Goal: Task Accomplishment & Management: Use online tool/utility

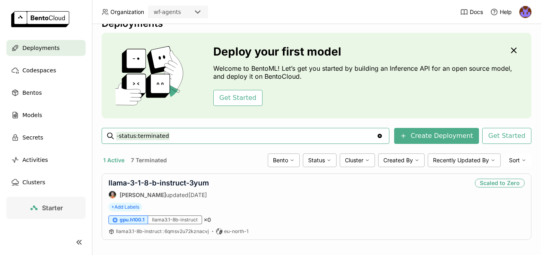
scroll to position [22, 0]
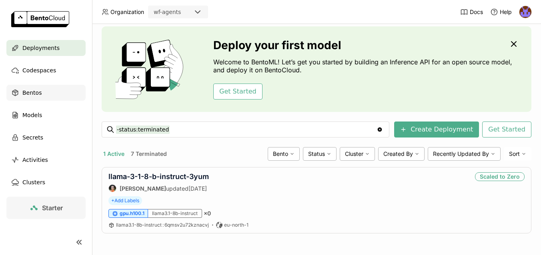
click at [36, 93] on span "Bentos" at bounding box center [31, 93] width 19 height 10
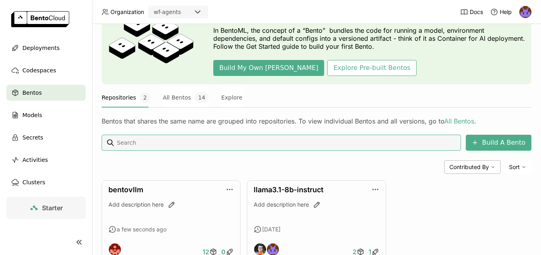
scroll to position [78, 0]
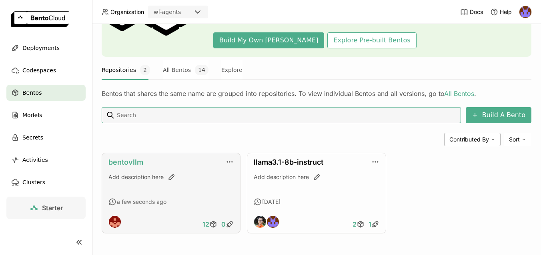
click at [122, 162] on link "bentovllm" at bounding box center [125, 162] width 35 height 8
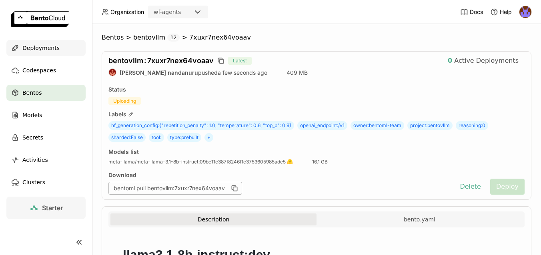
click at [37, 46] on span "Deployments" at bounding box center [40, 48] width 37 height 10
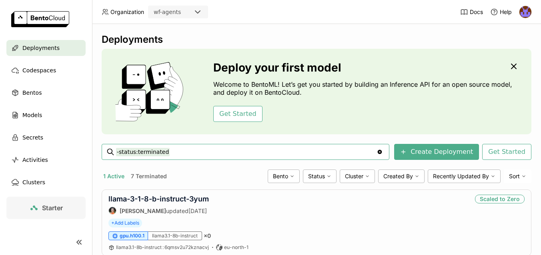
scroll to position [22, 0]
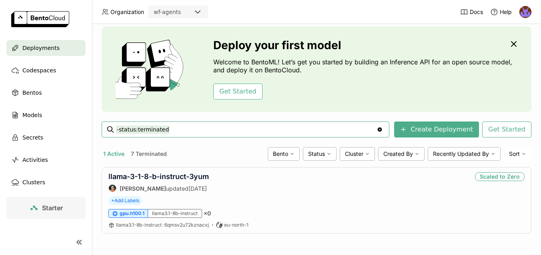
click at [524, 14] on img at bounding box center [525, 12] width 12 height 12
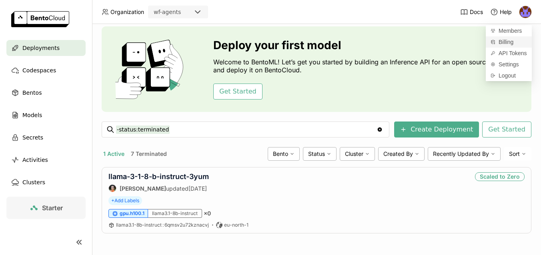
click at [508, 39] on span "Billing" at bounding box center [506, 41] width 15 height 7
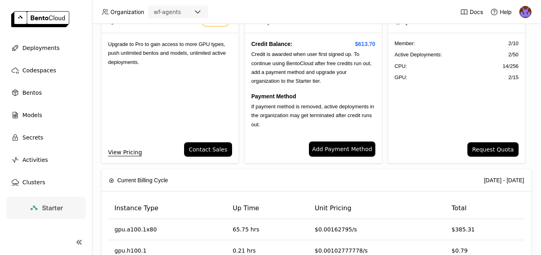
click at [438, 114] on div "Member : 2 / 10 Active Deployments : 2 / 50 CPU: 14 / 256 GPU: 2 / 15" at bounding box center [456, 87] width 137 height 109
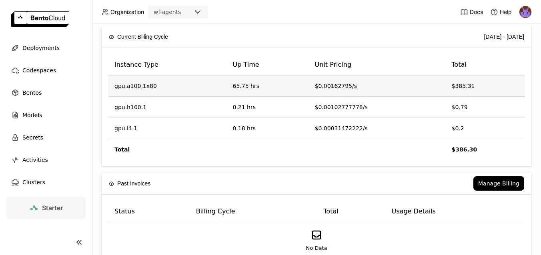
scroll to position [165, 0]
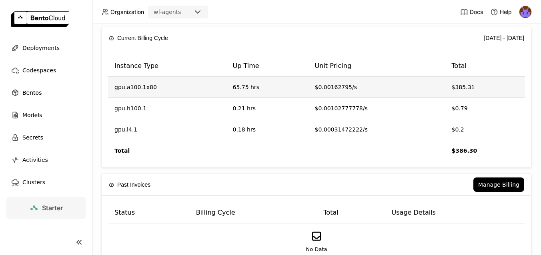
click at [142, 86] on td "gpu.a100.1x80" at bounding box center [167, 87] width 118 height 21
click at [282, 86] on td "65.75 hrs" at bounding box center [267, 87] width 82 height 21
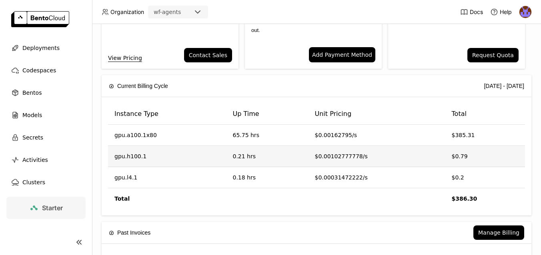
scroll to position [128, 0]
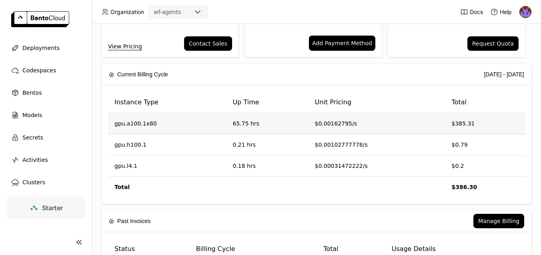
click at [204, 119] on td "gpu.a100.1x80" at bounding box center [167, 123] width 118 height 21
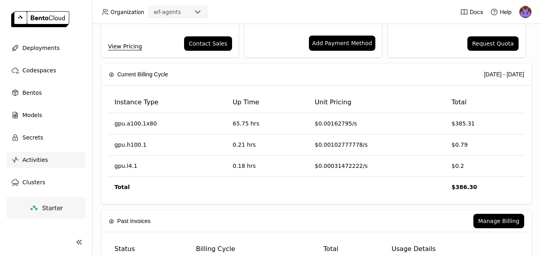
click at [44, 162] on span "Activities" at bounding box center [35, 160] width 26 height 10
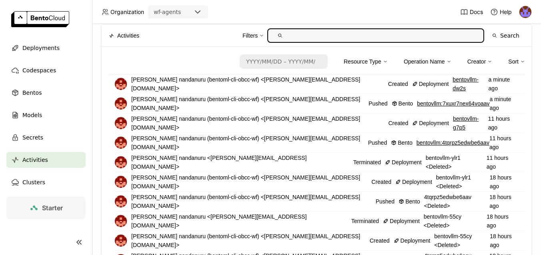
scroll to position [8, 0]
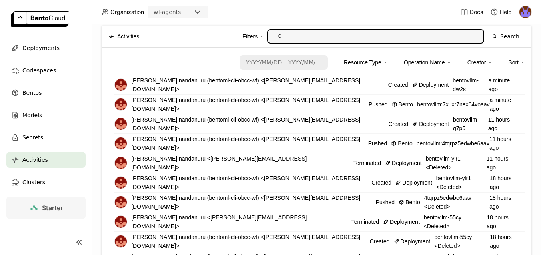
click at [453, 84] on link "bentovllm-dw2s" at bounding box center [471, 85] width 36 height 18
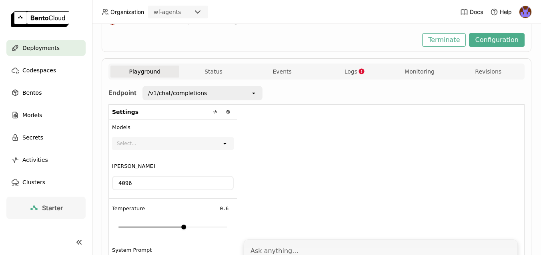
scroll to position [93, 0]
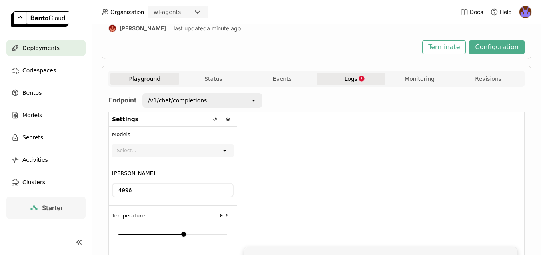
click at [357, 80] on span "Logs" at bounding box center [351, 78] width 13 height 7
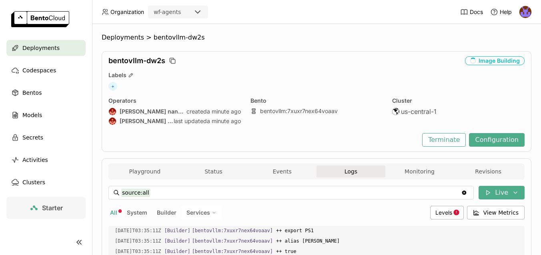
click at [52, 48] on span "Deployments" at bounding box center [40, 48] width 37 height 10
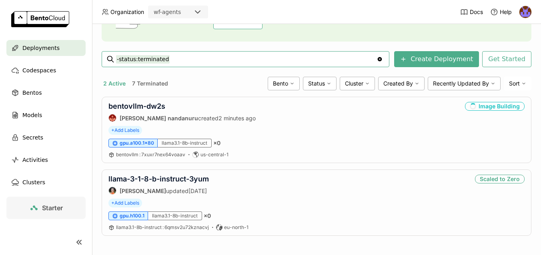
scroll to position [95, 0]
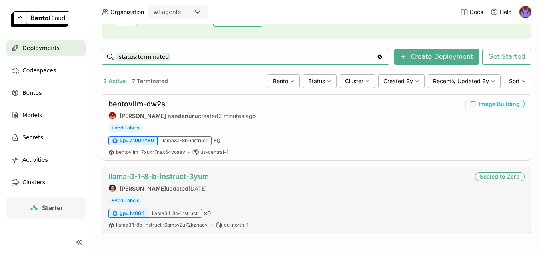
click at [158, 175] on link "llama-3-1-8-b-instruct-3yum" at bounding box center [158, 176] width 100 height 8
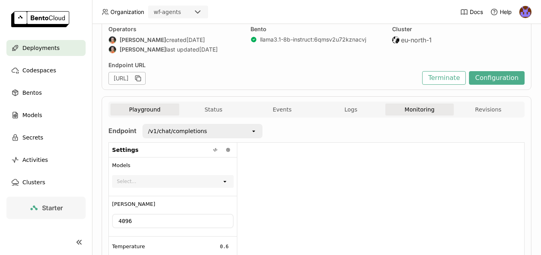
click at [433, 113] on button "Monitoring" at bounding box center [419, 110] width 69 height 12
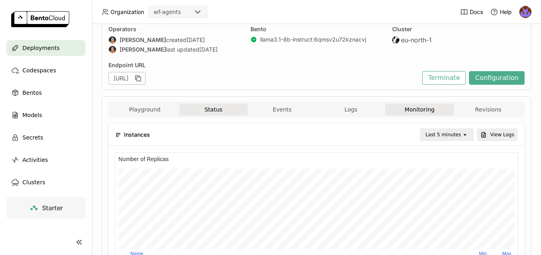
click at [231, 106] on button "Status" at bounding box center [213, 110] width 69 height 12
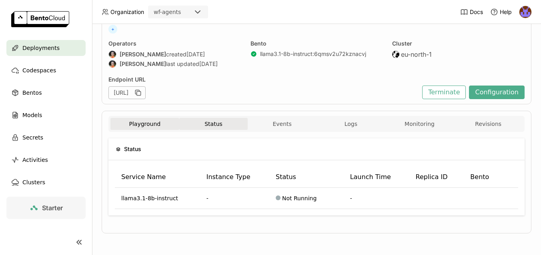
click at [146, 126] on button "Playground" at bounding box center [144, 124] width 69 height 12
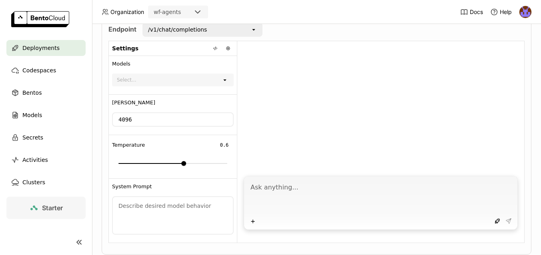
click at [333, 195] on textarea at bounding box center [382, 197] width 262 height 37
type textarea "hi"
click at [510, 225] on button at bounding box center [508, 221] width 11 height 11
click at [437, 191] on textarea "hi" at bounding box center [382, 197] width 262 height 37
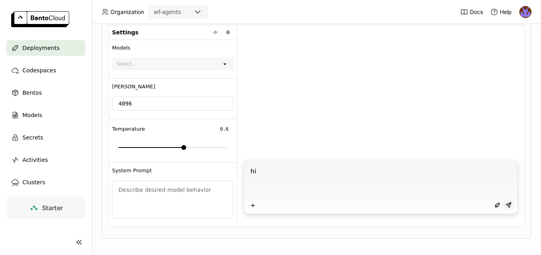
click at [506, 203] on icon at bounding box center [508, 205] width 6 height 6
click at [495, 205] on icon at bounding box center [497, 205] width 6 height 6
click at [509, 206] on icon at bounding box center [508, 205] width 6 height 6
click at [419, 173] on textarea "hi" at bounding box center [382, 181] width 262 height 37
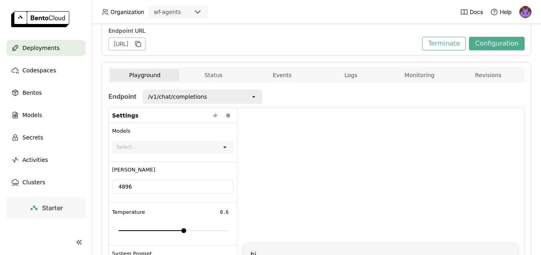
scroll to position [102, 0]
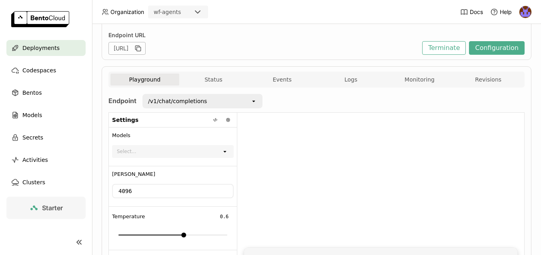
click at [218, 154] on div "Select..." at bounding box center [167, 151] width 109 height 11
click at [219, 150] on div "Select..." at bounding box center [167, 151] width 109 height 11
click at [241, 102] on div "/v1/chat/completions" at bounding box center [196, 101] width 107 height 13
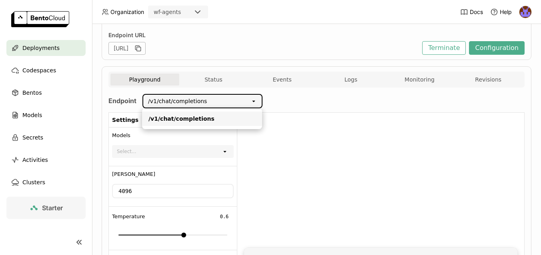
click at [261, 104] on div "open" at bounding box center [256, 101] width 11 height 13
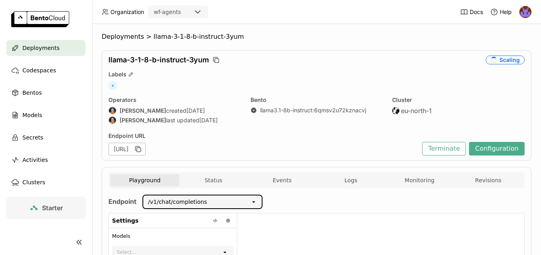
scroll to position [0, 0]
click at [527, 16] on img at bounding box center [525, 12] width 12 height 12
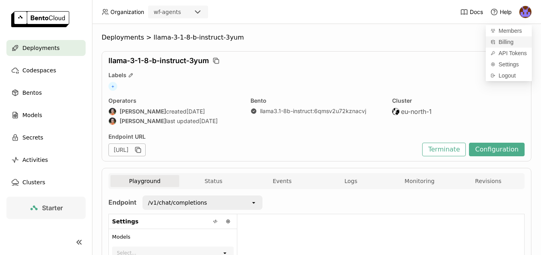
click at [504, 39] on span "Billing" at bounding box center [506, 41] width 15 height 7
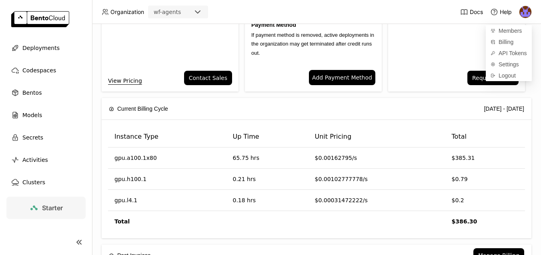
scroll to position [96, 0]
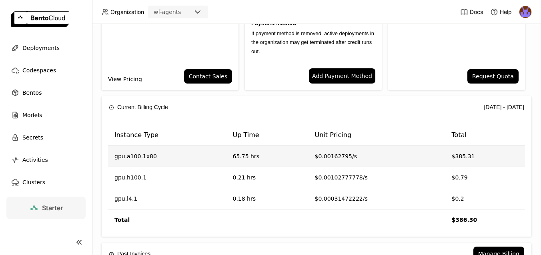
click at [225, 156] on td "gpu.a100.1x80" at bounding box center [167, 156] width 118 height 21
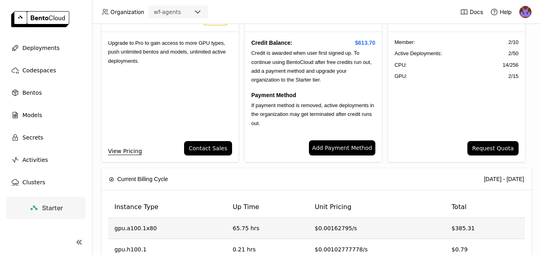
scroll to position [0, 0]
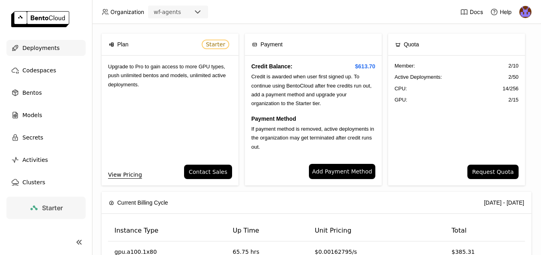
click at [46, 46] on span "Deployments" at bounding box center [40, 48] width 37 height 10
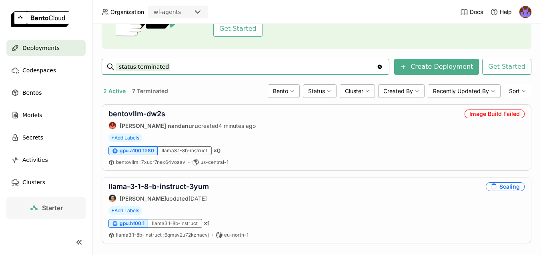
scroll to position [95, 0]
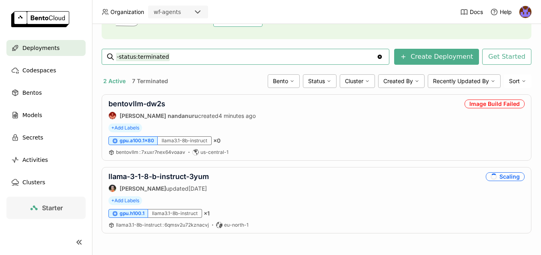
click at [526, 8] on img at bounding box center [525, 12] width 12 height 12
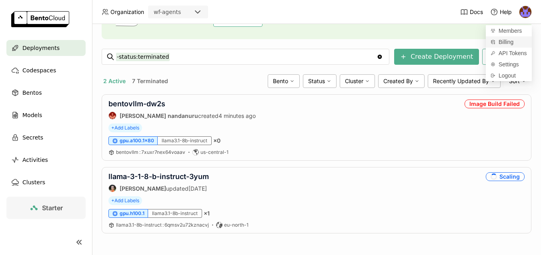
click at [508, 41] on span "Billing" at bounding box center [506, 41] width 15 height 7
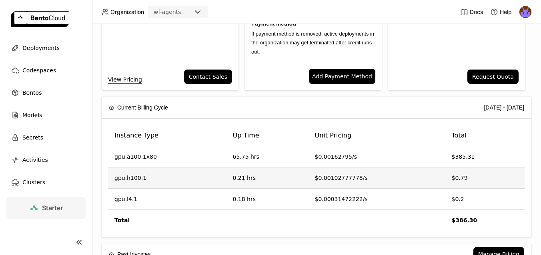
click at [187, 174] on td "gpu.h100.1" at bounding box center [167, 178] width 118 height 21
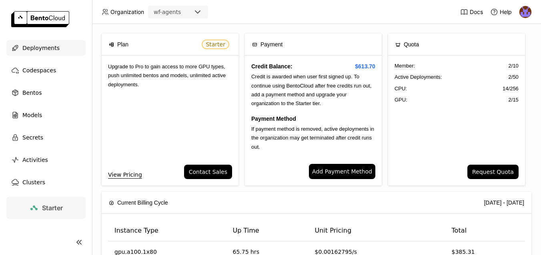
click at [26, 51] on span "Deployments" at bounding box center [40, 48] width 37 height 10
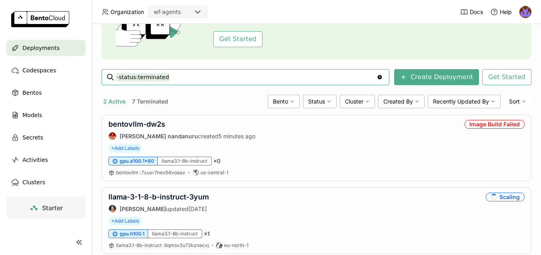
scroll to position [95, 0]
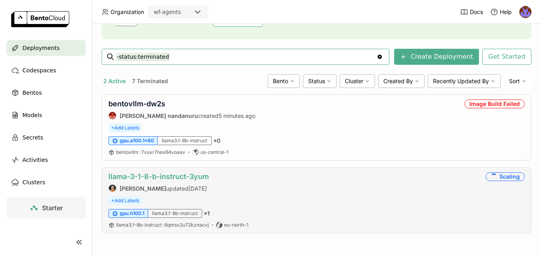
click at [164, 173] on link "llama-3-1-8-b-instruct-3yum" at bounding box center [158, 176] width 100 height 8
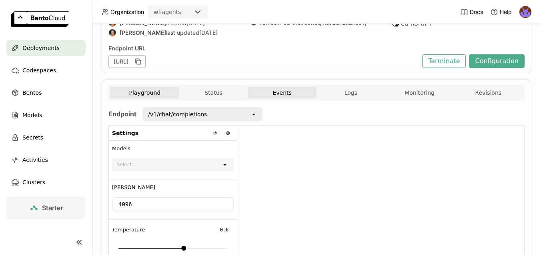
scroll to position [79, 0]
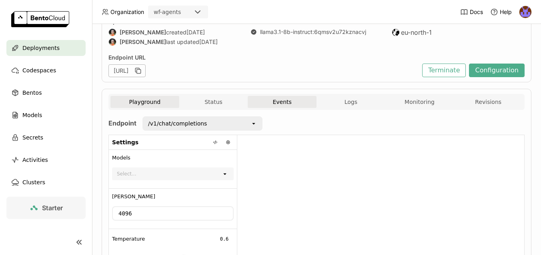
click at [283, 98] on button "Events" at bounding box center [282, 102] width 69 height 12
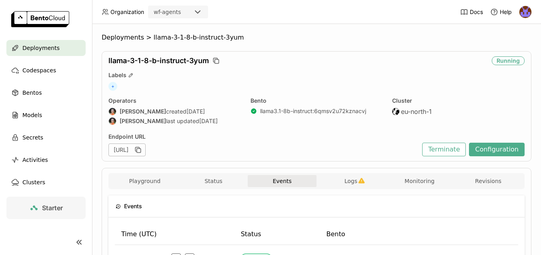
click at [146, 188] on div "Playground Status Events Logs Monitoring Revisions" at bounding box center [316, 182] width 412 height 14
click at [146, 180] on button "Playground" at bounding box center [144, 181] width 69 height 12
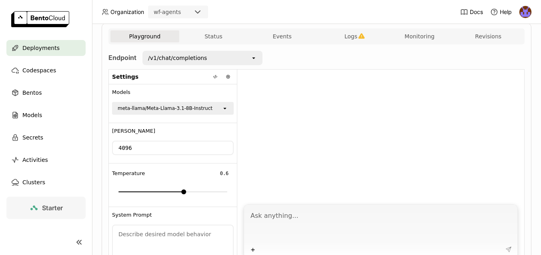
scroll to position [145, 0]
click at [297, 218] on textarea at bounding box center [382, 225] width 262 height 37
type textarea "hi"
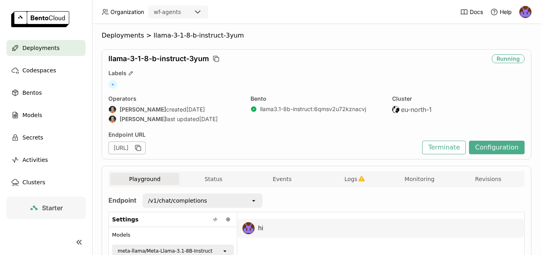
scroll to position [0, 0]
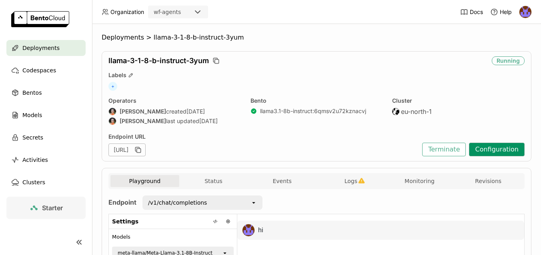
click at [491, 152] on button "Configuration" at bounding box center [497, 150] width 56 height 14
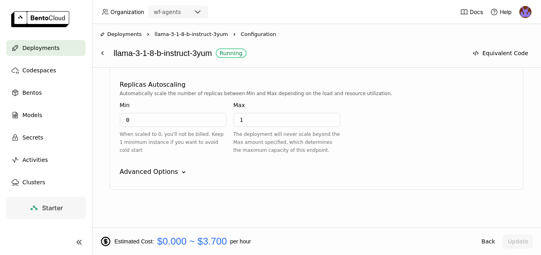
scroll to position [733, 0]
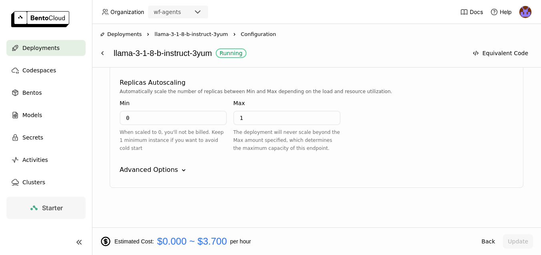
click at [180, 172] on icon "Down" at bounding box center [184, 170] width 8 height 8
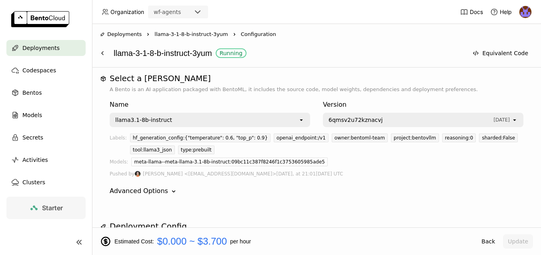
scroll to position [0, 0]
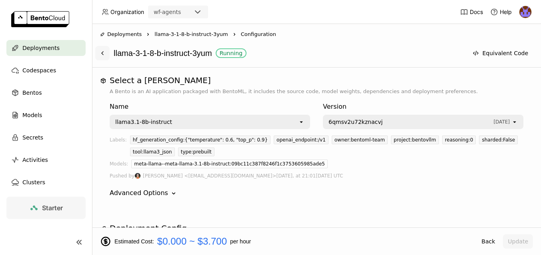
click at [102, 50] on icon at bounding box center [102, 53] width 6 height 6
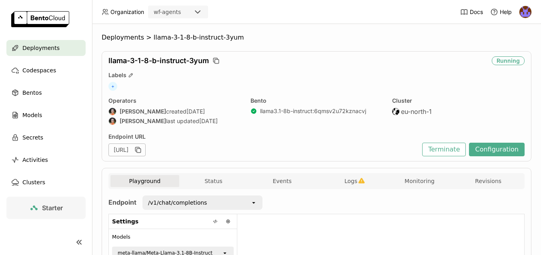
click at [30, 45] on span "Deployments" at bounding box center [40, 48] width 37 height 10
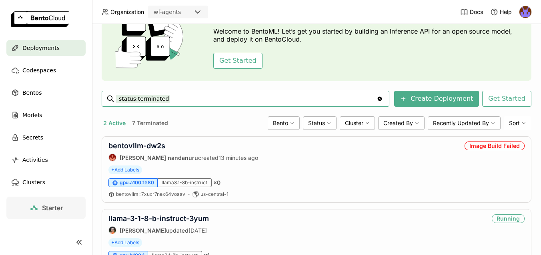
scroll to position [95, 0]
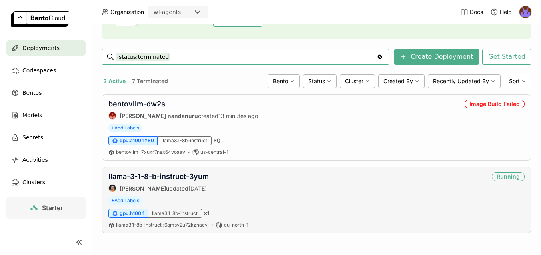
click at [176, 214] on div "llama3.1-8b-instruct" at bounding box center [175, 213] width 54 height 9
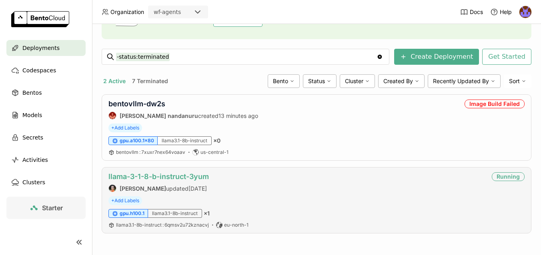
click at [145, 175] on link "llama-3-1-8-b-instruct-3yum" at bounding box center [158, 176] width 100 height 8
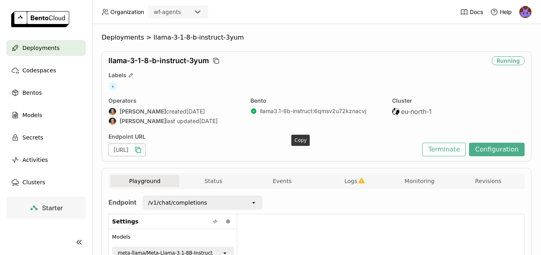
click at [141, 151] on icon "button" at bounding box center [139, 151] width 4 height 4
click at [217, 206] on div "/v1/chat/completions" at bounding box center [196, 202] width 107 height 13
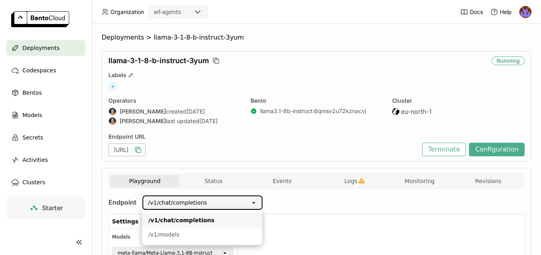
click at [217, 206] on div "/v1/chat/completions" at bounding box center [196, 202] width 107 height 13
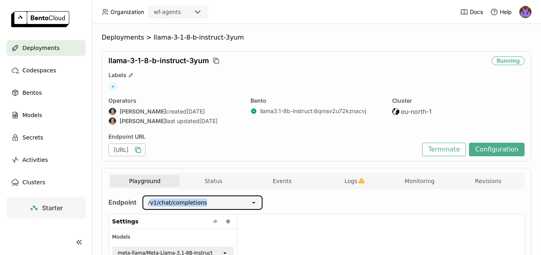
drag, startPoint x: 149, startPoint y: 203, endPoint x: 201, endPoint y: 208, distance: 52.6
click at [201, 208] on div "/v1/chat/completions" at bounding box center [196, 202] width 107 height 13
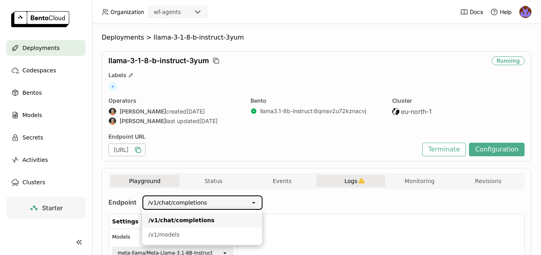
click at [365, 184] on button "Logs" at bounding box center [351, 181] width 69 height 12
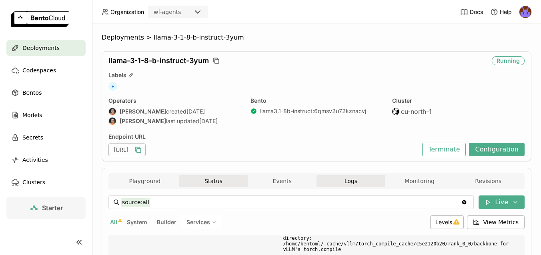
click at [201, 183] on button "Status" at bounding box center [213, 181] width 69 height 12
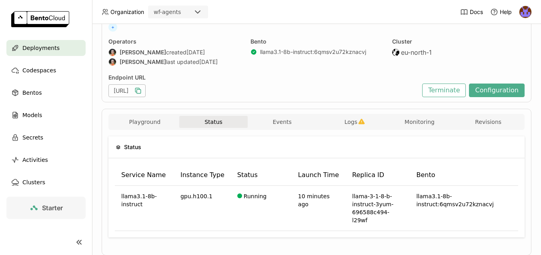
scroll to position [73, 0]
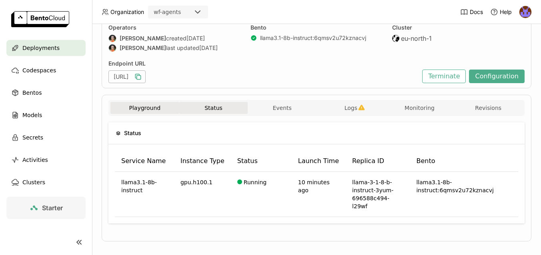
click at [136, 110] on button "Playground" at bounding box center [144, 108] width 69 height 12
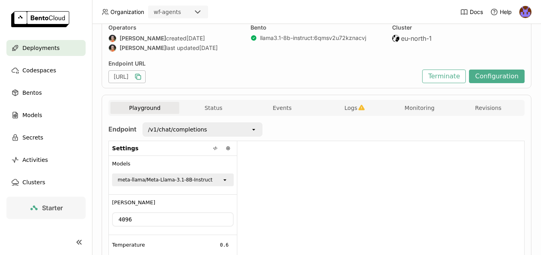
click at [237, 128] on div "/v1/chat/completions" at bounding box center [196, 129] width 107 height 13
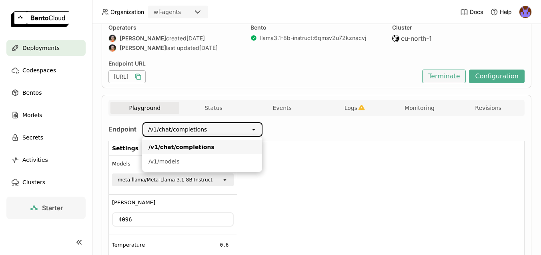
click at [443, 74] on button "Terminate" at bounding box center [444, 77] width 44 height 14
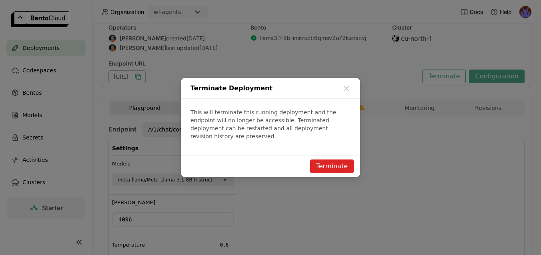
click at [331, 162] on button "Terminate" at bounding box center [332, 167] width 44 height 14
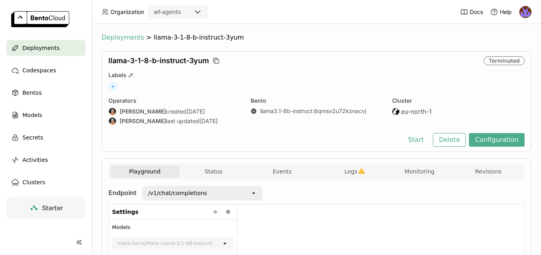
click at [125, 40] on span "Deployments" at bounding box center [123, 38] width 42 height 8
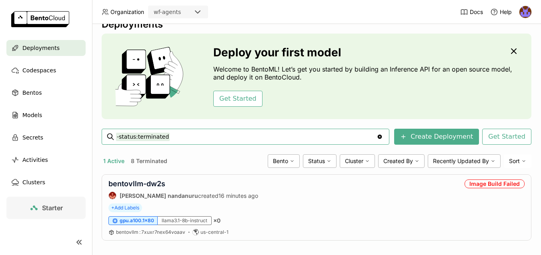
scroll to position [22, 0]
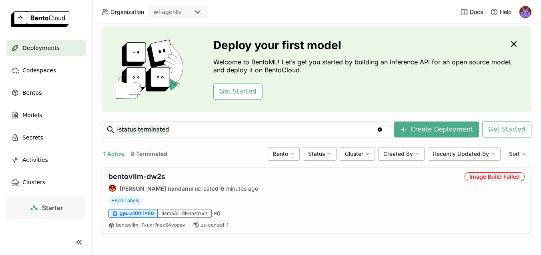
click at [150, 153] on button "8 Terminated" at bounding box center [149, 154] width 40 height 10
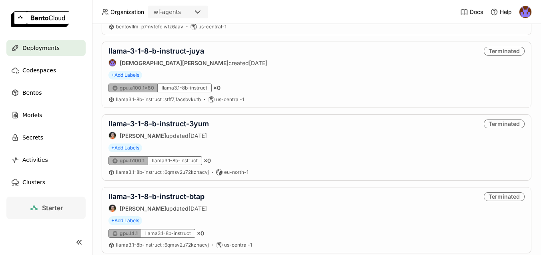
scroll to position [516, 0]
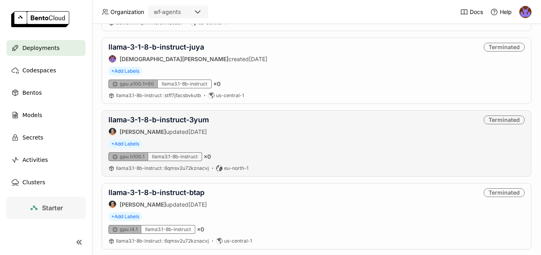
click at [325, 125] on div "llama-3-1-8-b-instruct-3yum [PERSON_NAME] updated [DATE] Terminated" at bounding box center [316, 126] width 416 height 20
click at [175, 120] on link "llama-3-1-8-b-instruct-3yum" at bounding box center [158, 120] width 100 height 8
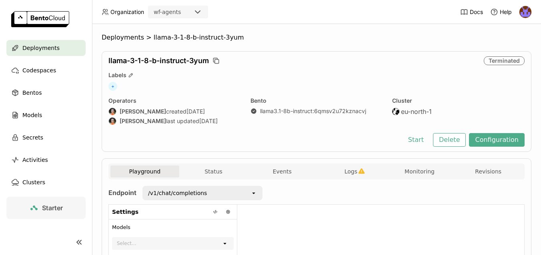
click at [53, 172] on ul "Deployments Codespaces Bentos Models Secrets Activities Clusters" at bounding box center [46, 115] width 92 height 150
click at [32, 185] on span "Clusters" at bounding box center [33, 183] width 23 height 10
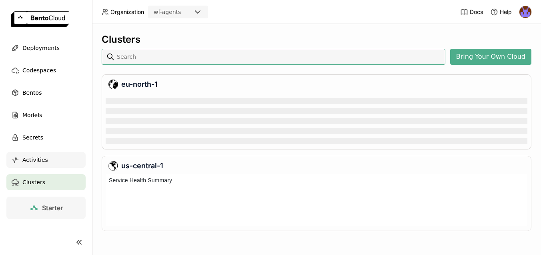
scroll to position [52, 422]
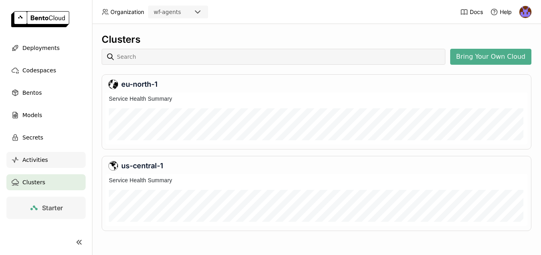
click at [49, 159] on div "Activities" at bounding box center [45, 160] width 79 height 16
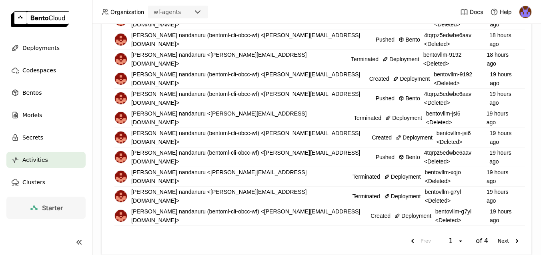
scroll to position [265, 0]
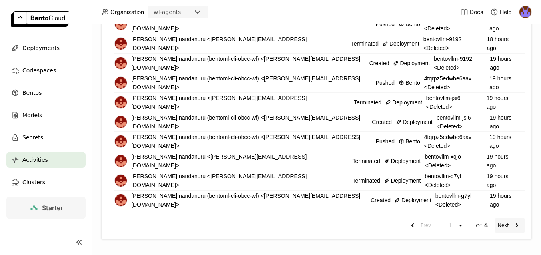
click at [514, 228] on icon "next page. current page 1 of 4" at bounding box center [517, 226] width 10 height 10
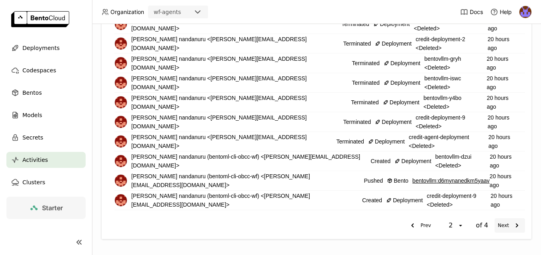
click at [508, 223] on button "Next" at bounding box center [510, 226] width 30 height 14
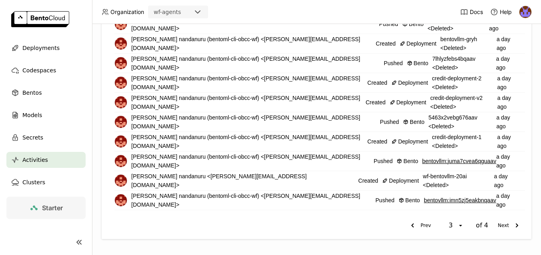
click at [519, 229] on icon "next page. current page 3 of 4" at bounding box center [517, 226] width 10 height 10
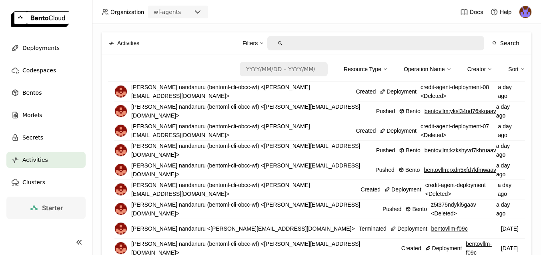
click at [258, 44] on div "Filters" at bounding box center [250, 43] width 15 height 9
click at [257, 45] on div "Filters" at bounding box center [250, 43] width 15 height 9
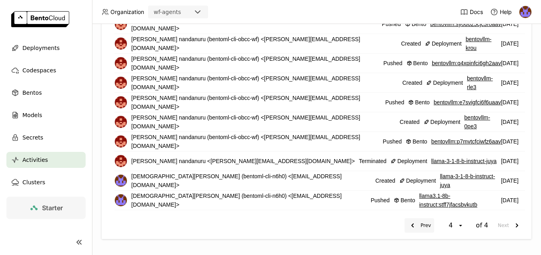
click at [416, 232] on button "Prev" at bounding box center [420, 226] width 30 height 14
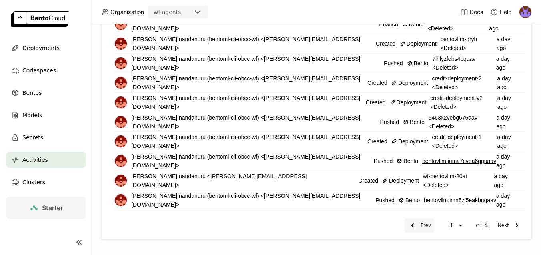
click at [413, 225] on icon "previous page. current page 3 of 4" at bounding box center [413, 226] width 10 height 10
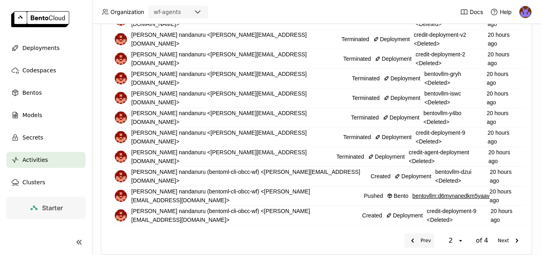
scroll to position [265, 0]
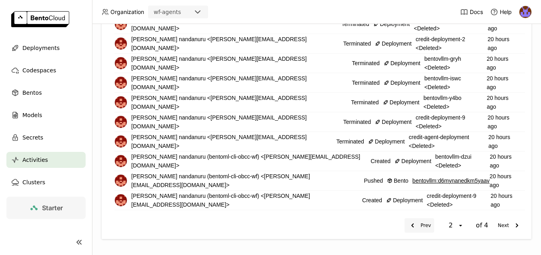
click at [416, 225] on icon "previous page. current page 2 of 4" at bounding box center [413, 226] width 10 height 10
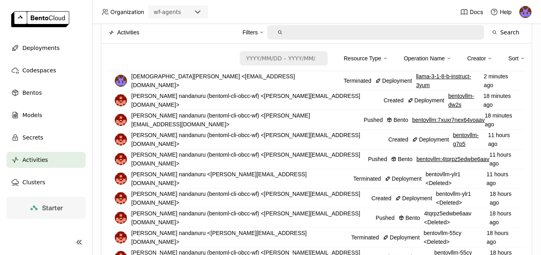
scroll to position [10, 0]
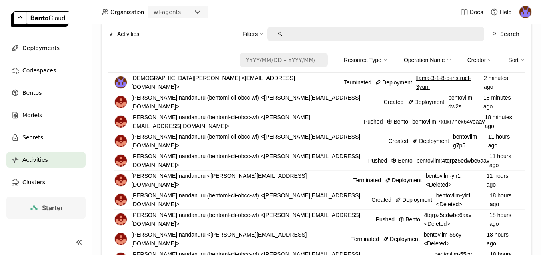
click at [32, 57] on ul "Deployments Codespaces Bentos Models Secrets Activities Clusters" at bounding box center [46, 115] width 92 height 150
click at [32, 46] on span "Deployments" at bounding box center [40, 48] width 37 height 10
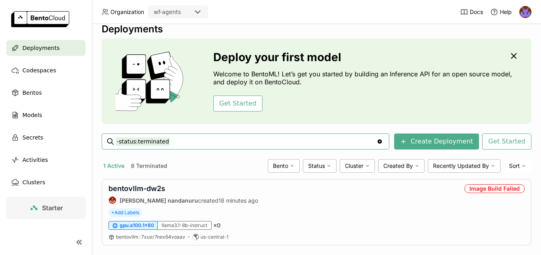
scroll to position [22, 0]
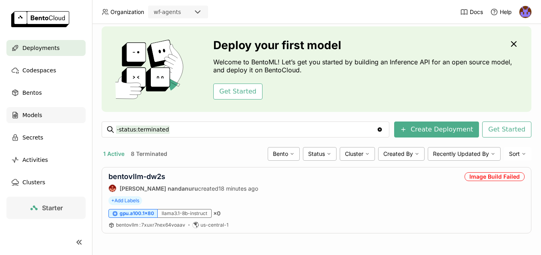
click at [28, 116] on span "Models" at bounding box center [32, 115] width 20 height 10
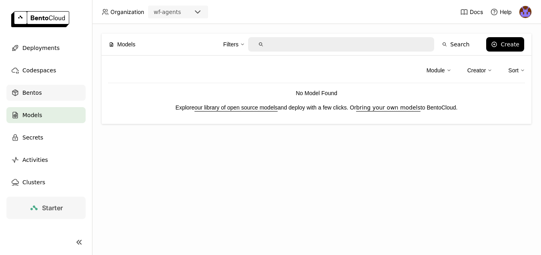
click at [28, 93] on span "Bentos" at bounding box center [31, 93] width 19 height 10
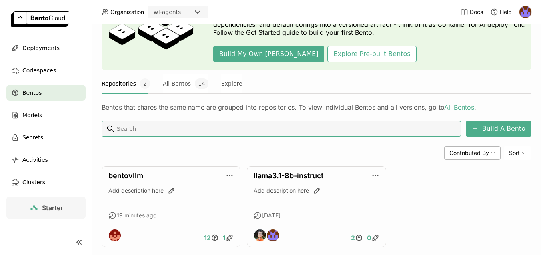
scroll to position [78, 0]
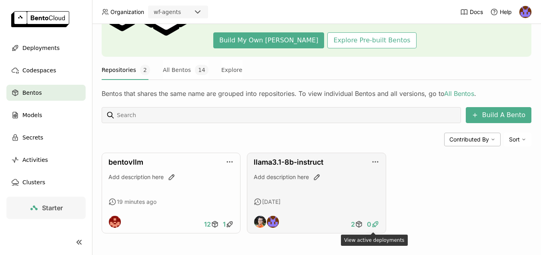
click at [377, 223] on icon at bounding box center [375, 225] width 8 height 8
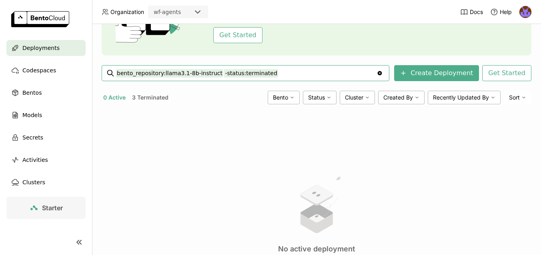
scroll to position [78, 0]
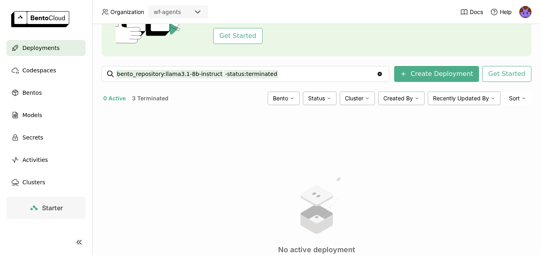
click at [148, 98] on button "3 Terminated" at bounding box center [150, 98] width 40 height 10
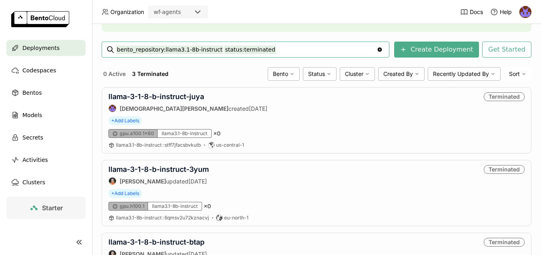
scroll to position [102, 0]
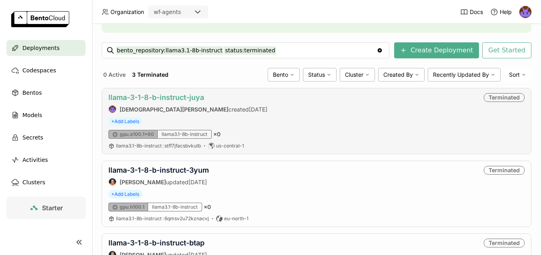
click at [177, 98] on link "llama-3-1-8-b-instruct-juya" at bounding box center [156, 97] width 96 height 8
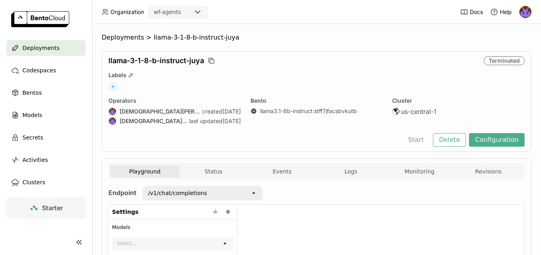
click at [421, 140] on button "Start" at bounding box center [416, 140] width 28 height 14
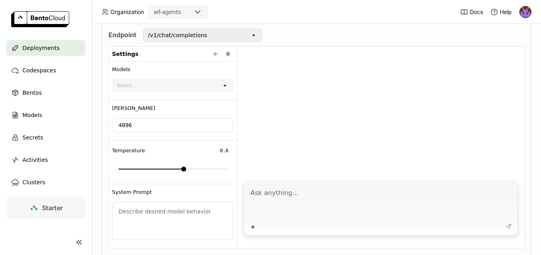
scroll to position [157, 0]
click at [308, 201] on textarea at bounding box center [382, 204] width 262 height 37
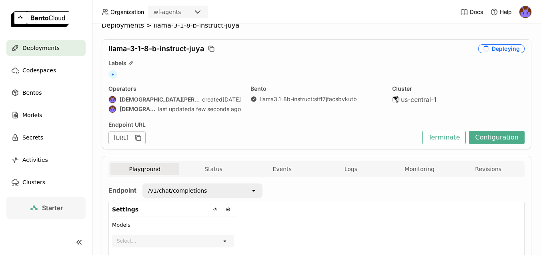
scroll to position [0, 0]
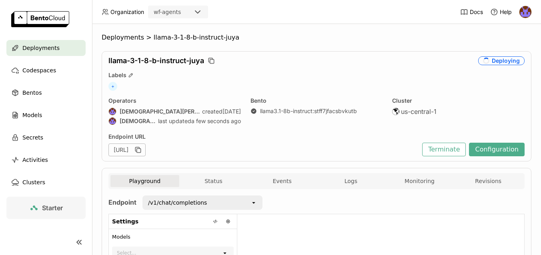
type textarea "hi"
click at [37, 47] on span "Deployments" at bounding box center [40, 48] width 37 height 10
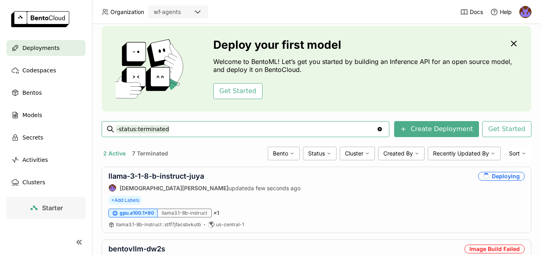
scroll to position [95, 0]
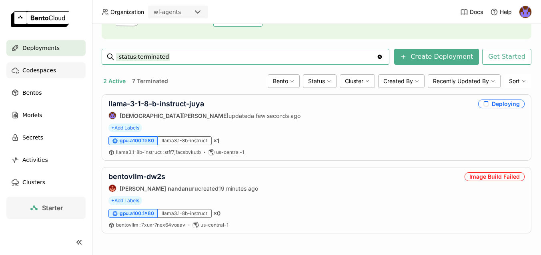
click at [40, 69] on span "Codespaces" at bounding box center [39, 71] width 34 height 10
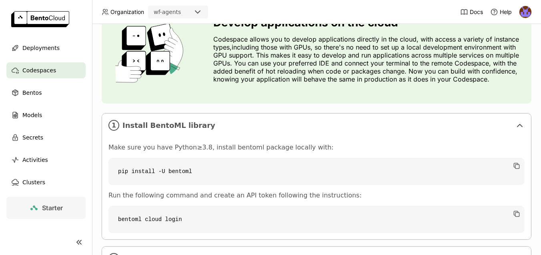
scroll to position [115, 0]
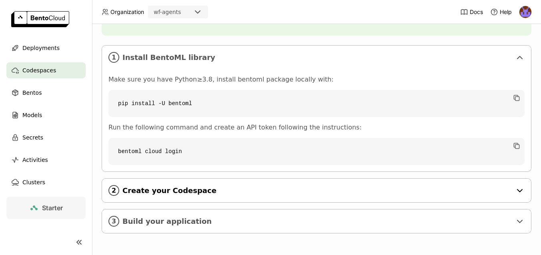
click at [162, 192] on span "Create your Codespace" at bounding box center [316, 190] width 389 height 9
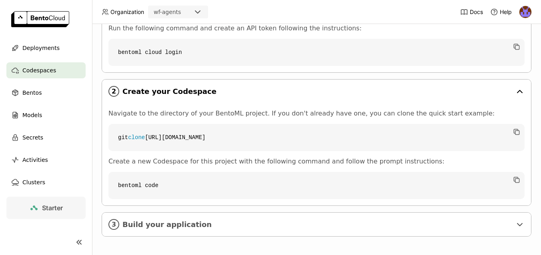
scroll to position [217, 0]
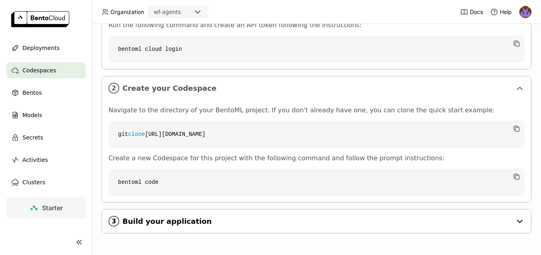
click at [153, 225] on span "Build your application" at bounding box center [316, 221] width 389 height 9
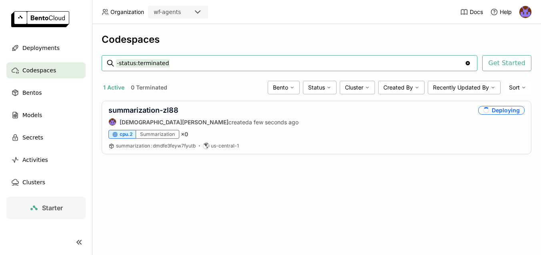
scroll to position [0, 0]
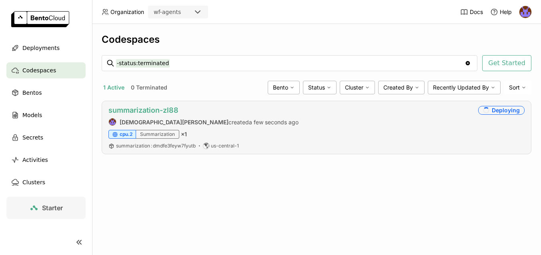
click at [139, 110] on link "summarization-zl88" at bounding box center [143, 110] width 70 height 8
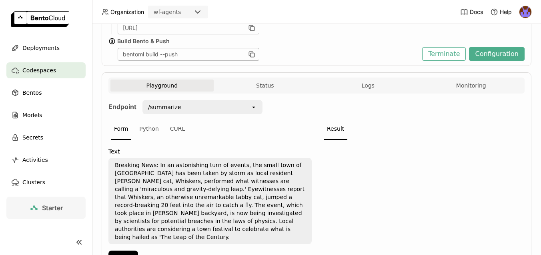
scroll to position [122, 0]
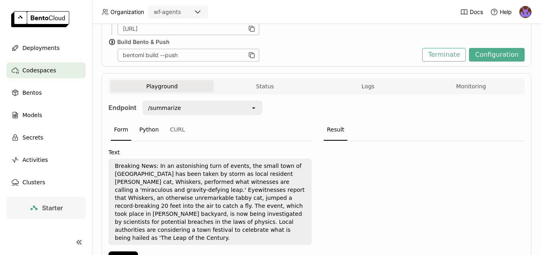
click at [156, 128] on div "Python" at bounding box center [149, 130] width 26 height 22
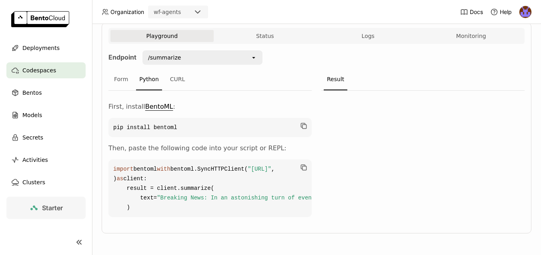
scroll to position [200, 0]
click at [173, 69] on div "CURL" at bounding box center [178, 80] width 22 height 22
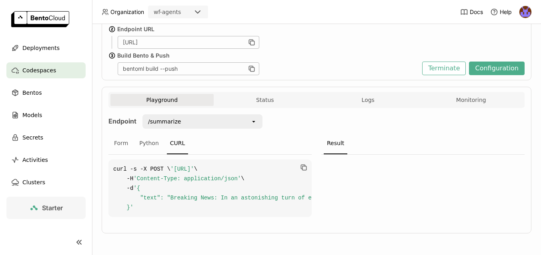
click at [221, 195] on span "'{ "text": "Breaking News: In an astonishing turn of events, the small town of …" at bounding box center [378, 193] width 531 height 16
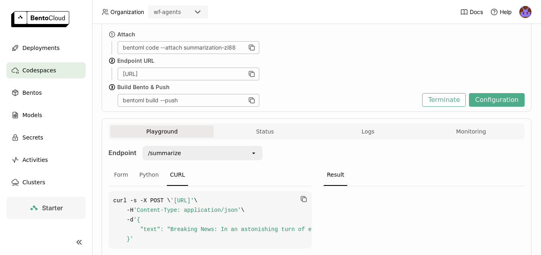
scroll to position [80, 0]
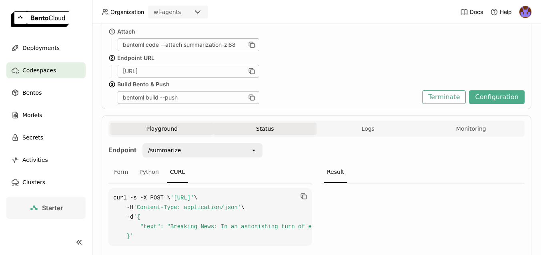
click at [268, 128] on button "Status" at bounding box center [265, 129] width 103 height 12
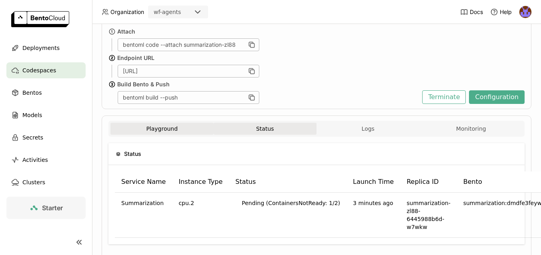
click at [181, 128] on button "Playground" at bounding box center [161, 129] width 103 height 12
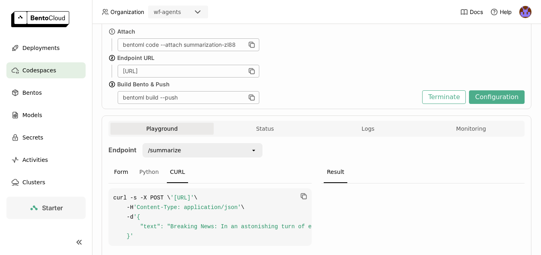
click at [122, 171] on div "Form" at bounding box center [121, 173] width 20 height 22
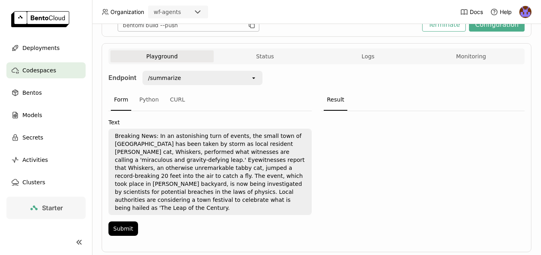
scroll to position [163, 0]
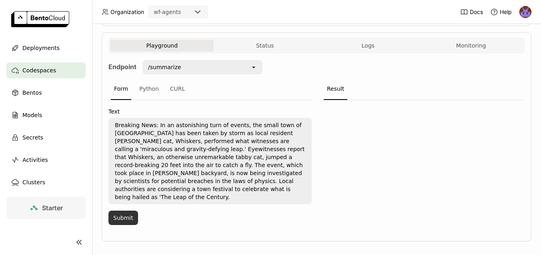
click at [125, 211] on button "Submit" at bounding box center [123, 218] width 30 height 14
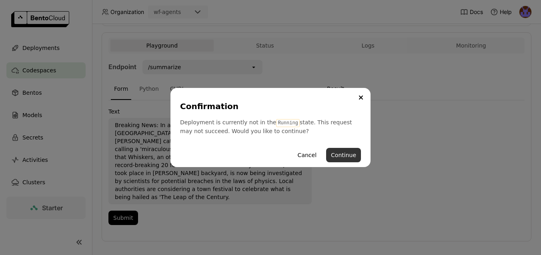
click at [351, 156] on button "Continue" at bounding box center [343, 155] width 35 height 14
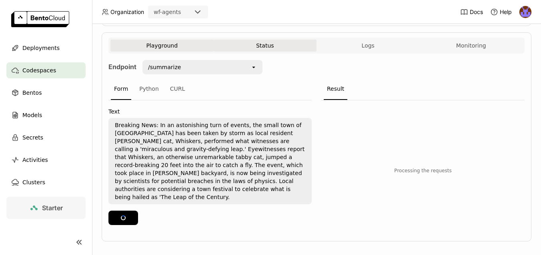
click at [270, 45] on button "Status" at bounding box center [265, 46] width 103 height 12
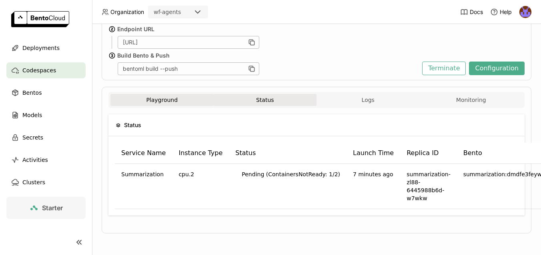
click at [177, 100] on button "Playground" at bounding box center [161, 100] width 103 height 12
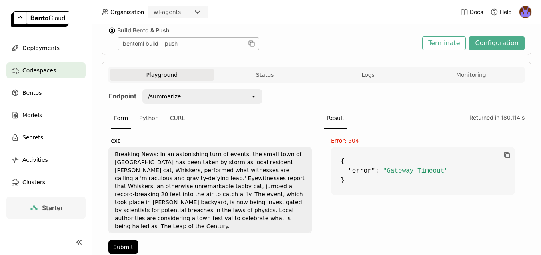
scroll to position [163, 0]
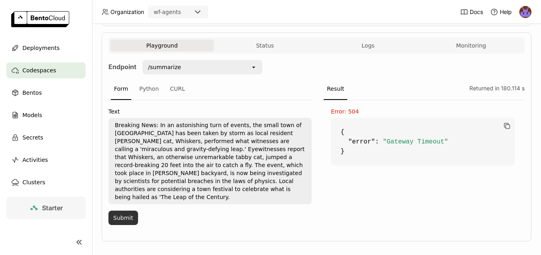
click at [124, 211] on button "Submit" at bounding box center [123, 218] width 30 height 14
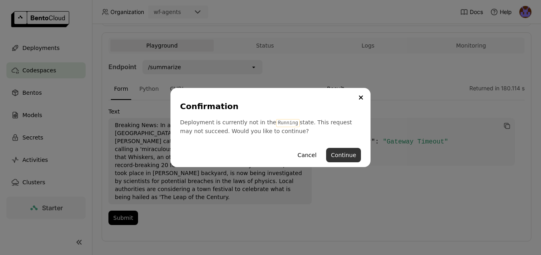
click at [344, 153] on button "Continue" at bounding box center [343, 155] width 35 height 14
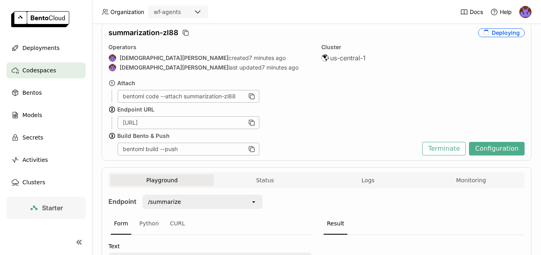
scroll to position [0, 0]
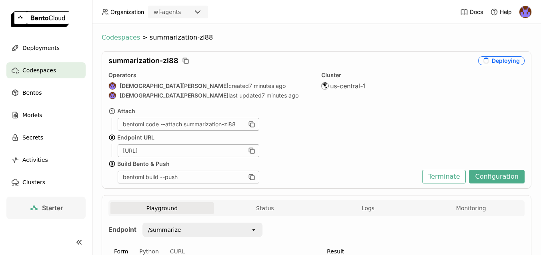
click at [124, 37] on span "Codespaces" at bounding box center [121, 38] width 38 height 8
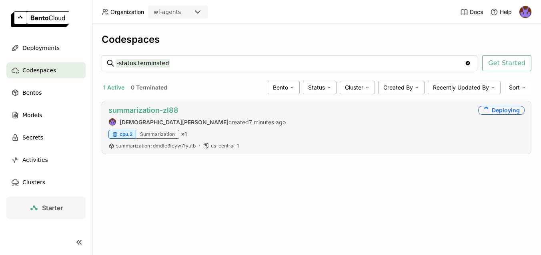
click at [159, 111] on link "summarization-zl88" at bounding box center [143, 110] width 70 height 8
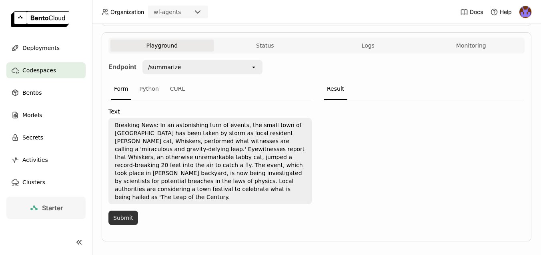
click at [122, 211] on button "Submit" at bounding box center [123, 218] width 30 height 14
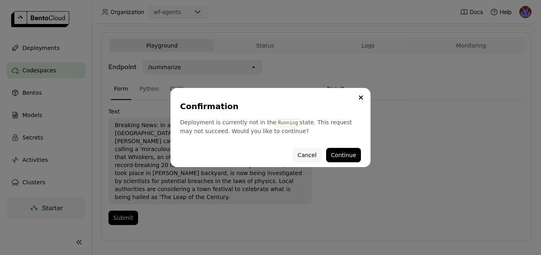
click at [309, 155] on button "Cancel" at bounding box center [307, 155] width 28 height 14
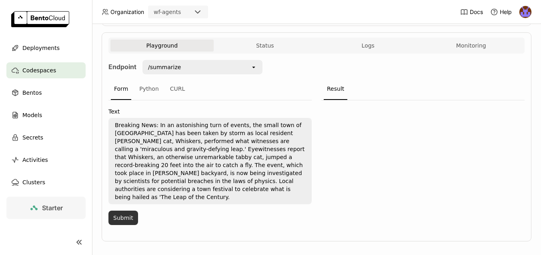
click at [126, 211] on button "Submit" at bounding box center [123, 218] width 30 height 14
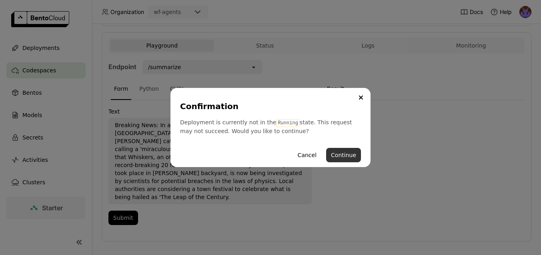
click at [352, 155] on button "Continue" at bounding box center [343, 155] width 35 height 14
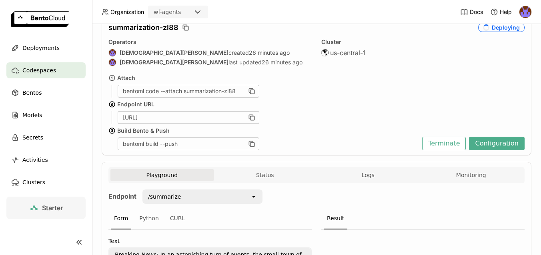
scroll to position [40, 0]
